Goal: Task Accomplishment & Management: Manage account settings

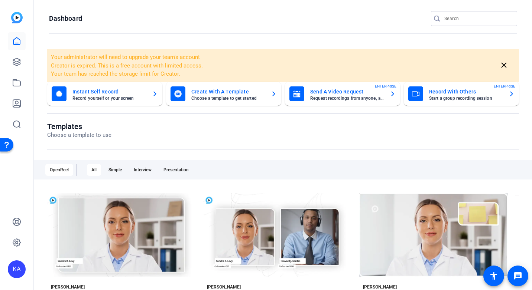
click at [458, 100] on mat-card-subtitle "Start a group recording session" at bounding box center [466, 98] width 74 height 4
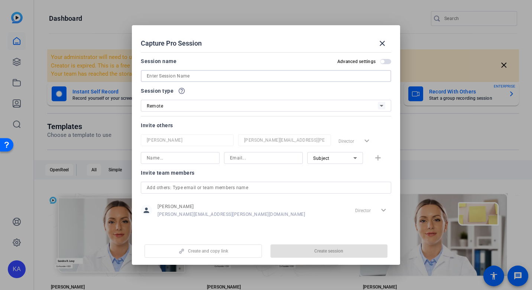
click at [230, 76] on input at bounding box center [266, 76] width 238 height 9
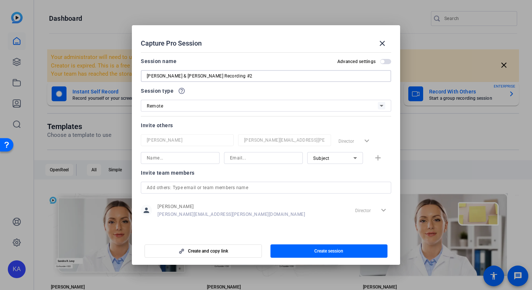
type input "[PERSON_NAME] & [PERSON_NAME] Recording #2"
click at [182, 158] on input at bounding box center [180, 158] width 67 height 9
type input "[PERSON_NAME]"
type input "[PERSON_NAME][EMAIL_ADDRESS][DOMAIN_NAME]"
click at [355, 159] on icon at bounding box center [355, 158] width 9 height 9
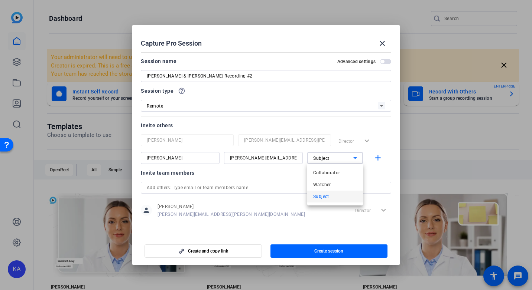
click at [329, 195] on mat-option "Subject" at bounding box center [335, 197] width 56 height 12
click at [380, 158] on mat-icon "add" at bounding box center [377, 158] width 9 height 9
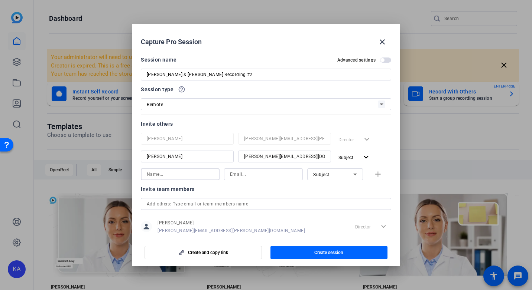
click at [192, 174] on input at bounding box center [180, 174] width 67 height 9
type input "[PERSON_NAME]"
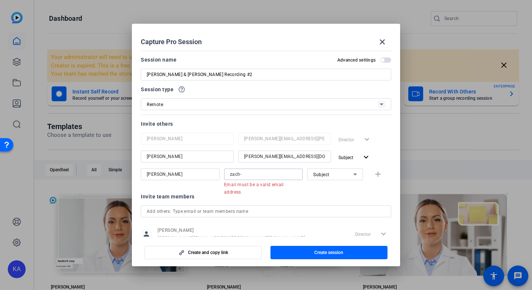
drag, startPoint x: 245, startPoint y: 175, endPoint x: 213, endPoint y: 175, distance: 32.3
click at [213, 175] on div "[PERSON_NAME] [PERSON_NAME]- Email must be a valid email address. Subject add" at bounding box center [266, 178] width 250 height 19
paste input "[PERSON_NAME][EMAIL_ADDRESS][PERSON_NAME][DOMAIN_NAME]"
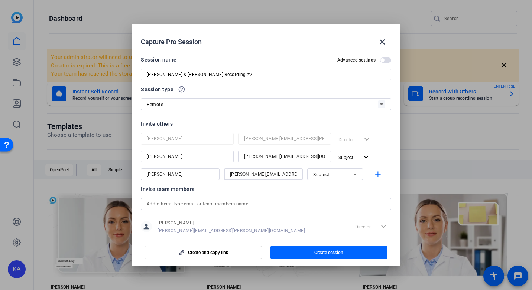
type input "[PERSON_NAME][EMAIL_ADDRESS][PERSON_NAME][DOMAIN_NAME]"
click at [353, 175] on icon at bounding box center [355, 175] width 4 height 2
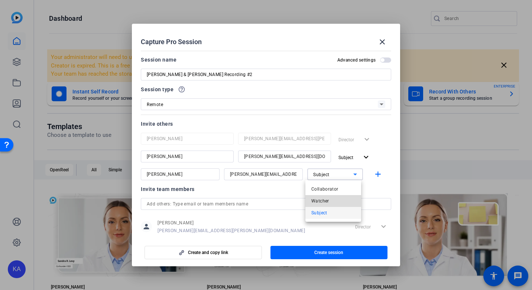
click at [331, 201] on mat-option "Watcher" at bounding box center [333, 201] width 56 height 12
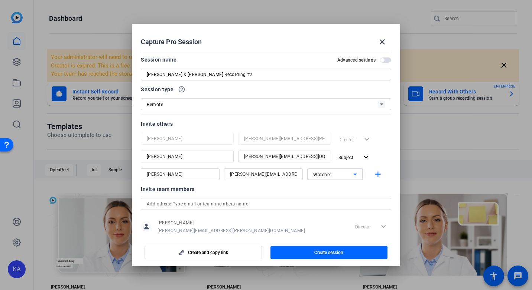
scroll to position [15, 0]
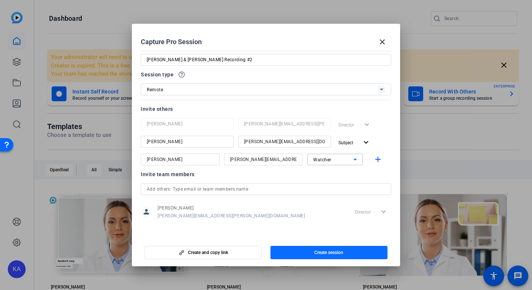
click at [340, 250] on span "Create session" at bounding box center [328, 253] width 29 height 6
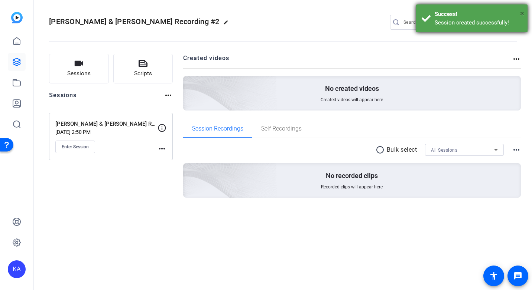
drag, startPoint x: 524, startPoint y: 14, endPoint x: 424, endPoint y: 52, distance: 106.5
click at [523, 14] on span "×" at bounding box center [522, 13] width 4 height 9
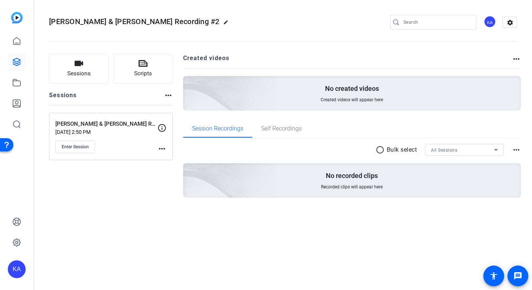
click at [158, 147] on mat-icon "more_horiz" at bounding box center [161, 148] width 9 height 9
click at [165, 159] on span "Edit Session" at bounding box center [180, 159] width 34 height 9
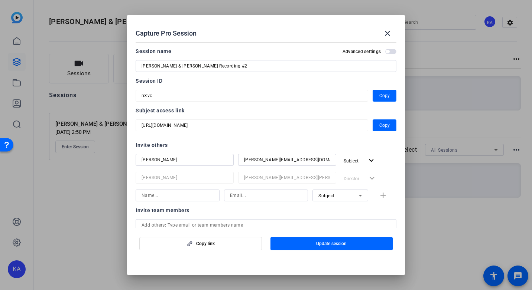
click at [389, 51] on span "button" at bounding box center [390, 51] width 11 height 5
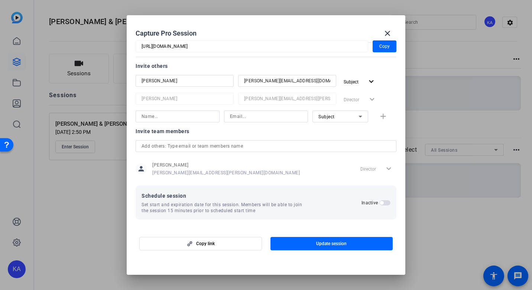
click at [382, 203] on span "button" at bounding box center [384, 203] width 11 height 5
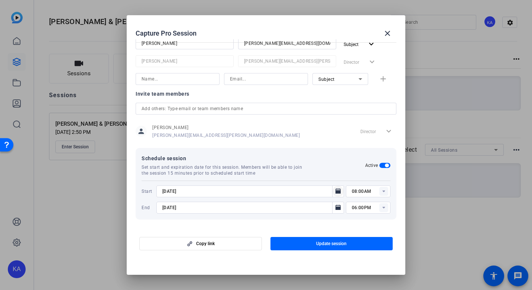
click at [335, 193] on icon "Open calendar" at bounding box center [337, 191] width 5 height 5
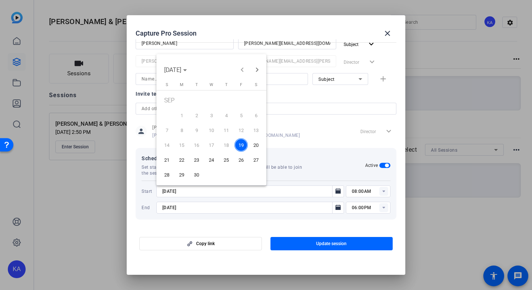
click at [240, 160] on span "26" at bounding box center [240, 159] width 13 height 13
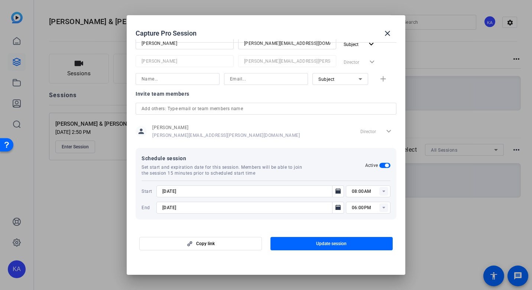
type input "[DATE]"
click at [382, 192] on icon at bounding box center [383, 192] width 3 height 2
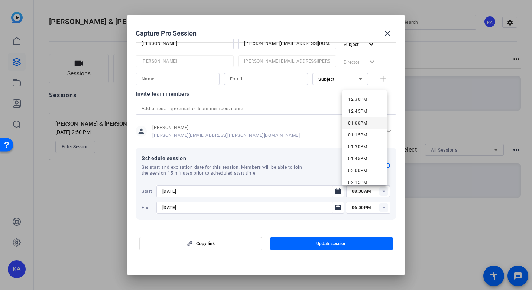
scroll to position [483, 0]
click at [364, 165] on span "11:30AM" at bounding box center [357, 163] width 19 height 5
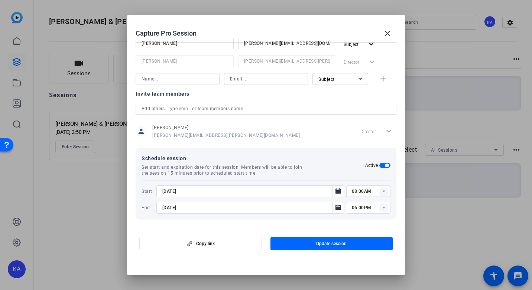
type input "11:30AM"
click at [382, 208] on icon at bounding box center [383, 208] width 3 height 2
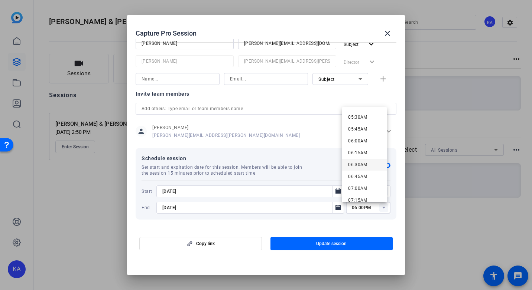
scroll to position [557, 0]
click at [361, 130] on span "12:00PM" at bounding box center [357, 129] width 19 height 5
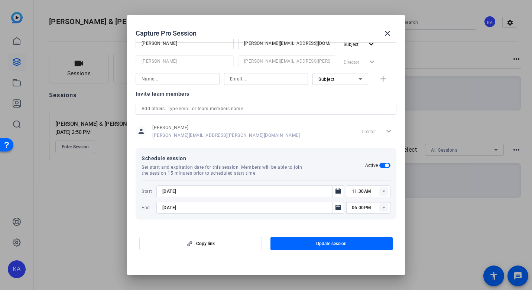
type input "12:00PM"
click at [347, 244] on span "button" at bounding box center [331, 244] width 123 height 18
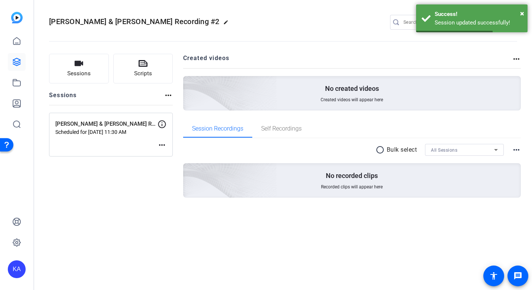
click at [160, 146] on mat-icon "more_horiz" at bounding box center [161, 145] width 9 height 9
click at [175, 157] on span "Edit Session" at bounding box center [180, 156] width 34 height 9
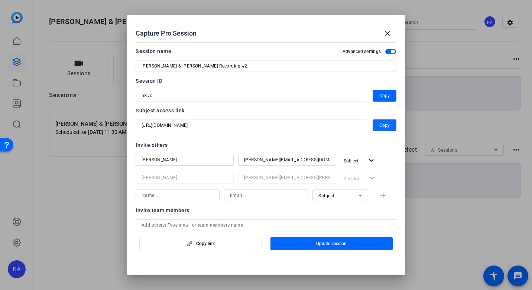
click at [384, 125] on span "Copy" at bounding box center [384, 125] width 10 height 9
click at [380, 96] on span "Copy" at bounding box center [384, 95] width 10 height 9
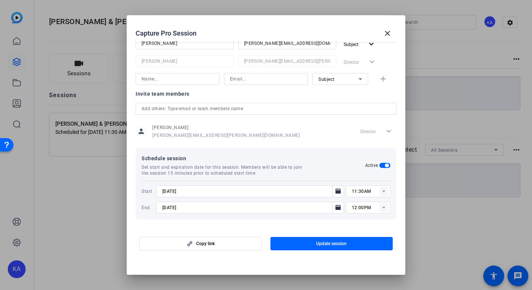
scroll to position [5, 0]
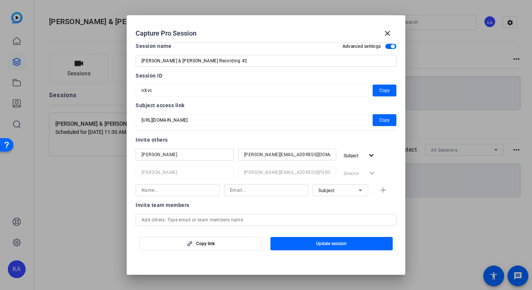
click at [185, 192] on input at bounding box center [178, 190] width 72 height 9
type input "z"
type input "[PERSON_NAME]"
type input "[PERSON_NAME][EMAIL_ADDRESS][PERSON_NAME][DOMAIN_NAME]"
click at [379, 190] on mat-icon "add" at bounding box center [383, 190] width 9 height 9
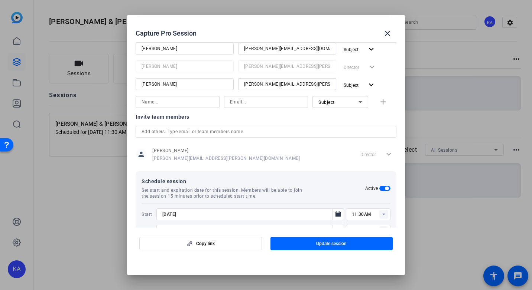
scroll to position [134, 0]
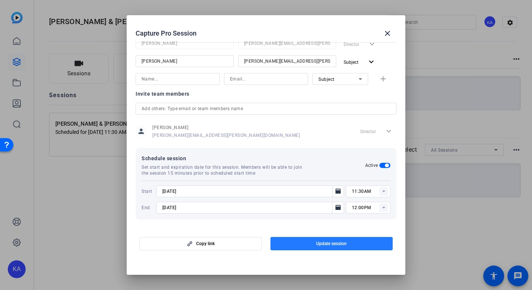
click at [324, 243] on span "Update session" at bounding box center [331, 244] width 30 height 6
